Goal: Information Seeking & Learning: Learn about a topic

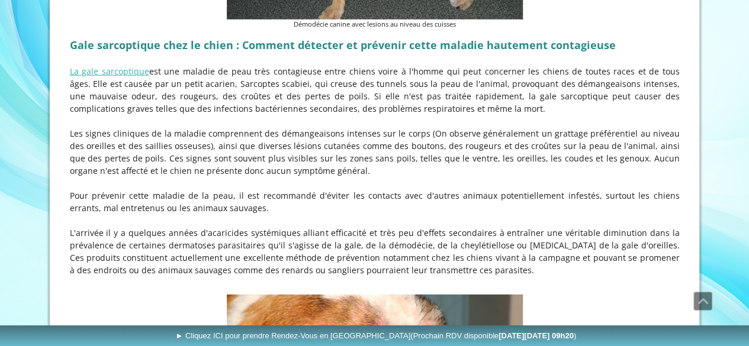
scroll to position [1623, 0]
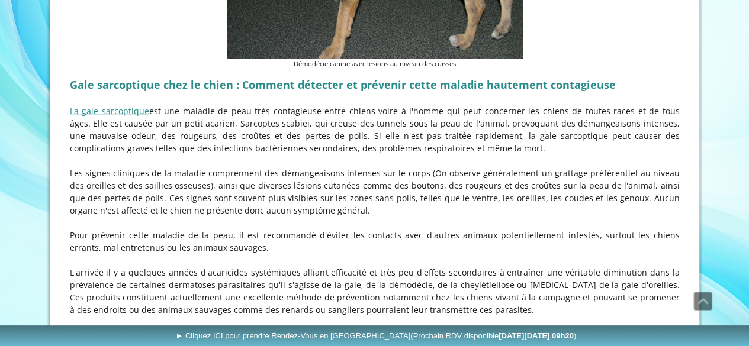
click at [128, 105] on link "La gale sarcoptique" at bounding box center [109, 110] width 79 height 11
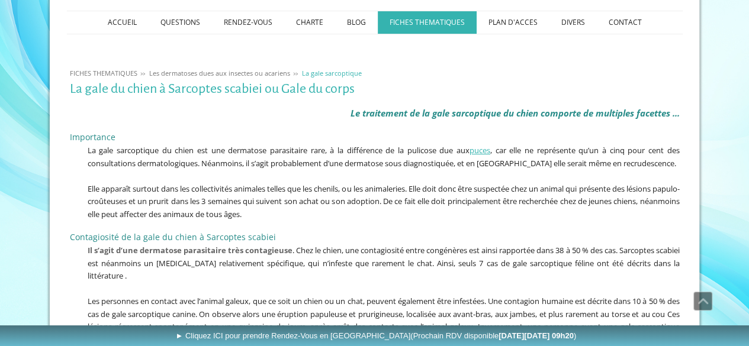
scroll to position [178, 0]
